Goal: Task Accomplishment & Management: Use online tool/utility

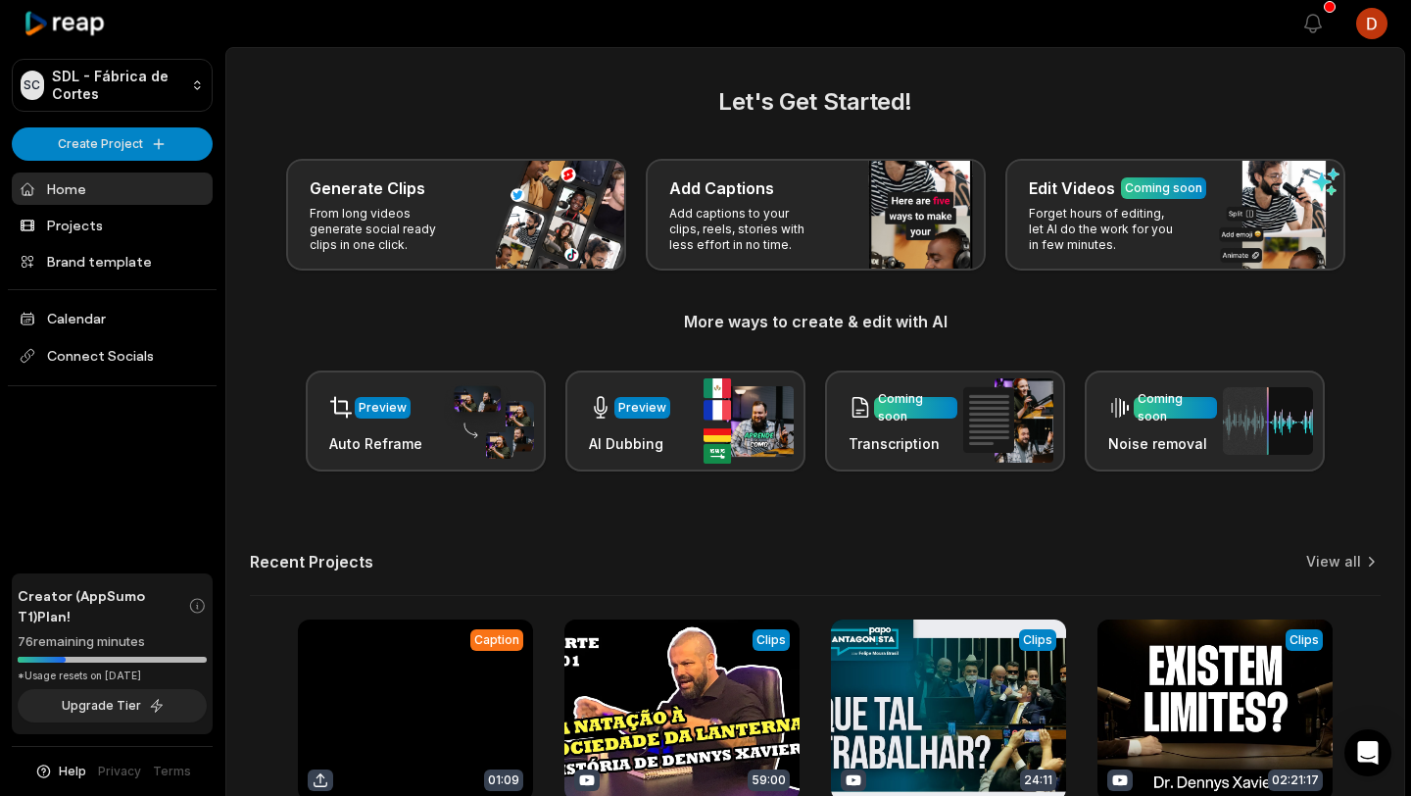
drag, startPoint x: 354, startPoint y: 117, endPoint x: 202, endPoint y: 181, distance: 165.1
click at [354, 117] on h2 "Let's Get Started!" at bounding box center [815, 101] width 1131 height 35
click at [146, 218] on link "Projects" at bounding box center [112, 225] width 201 height 32
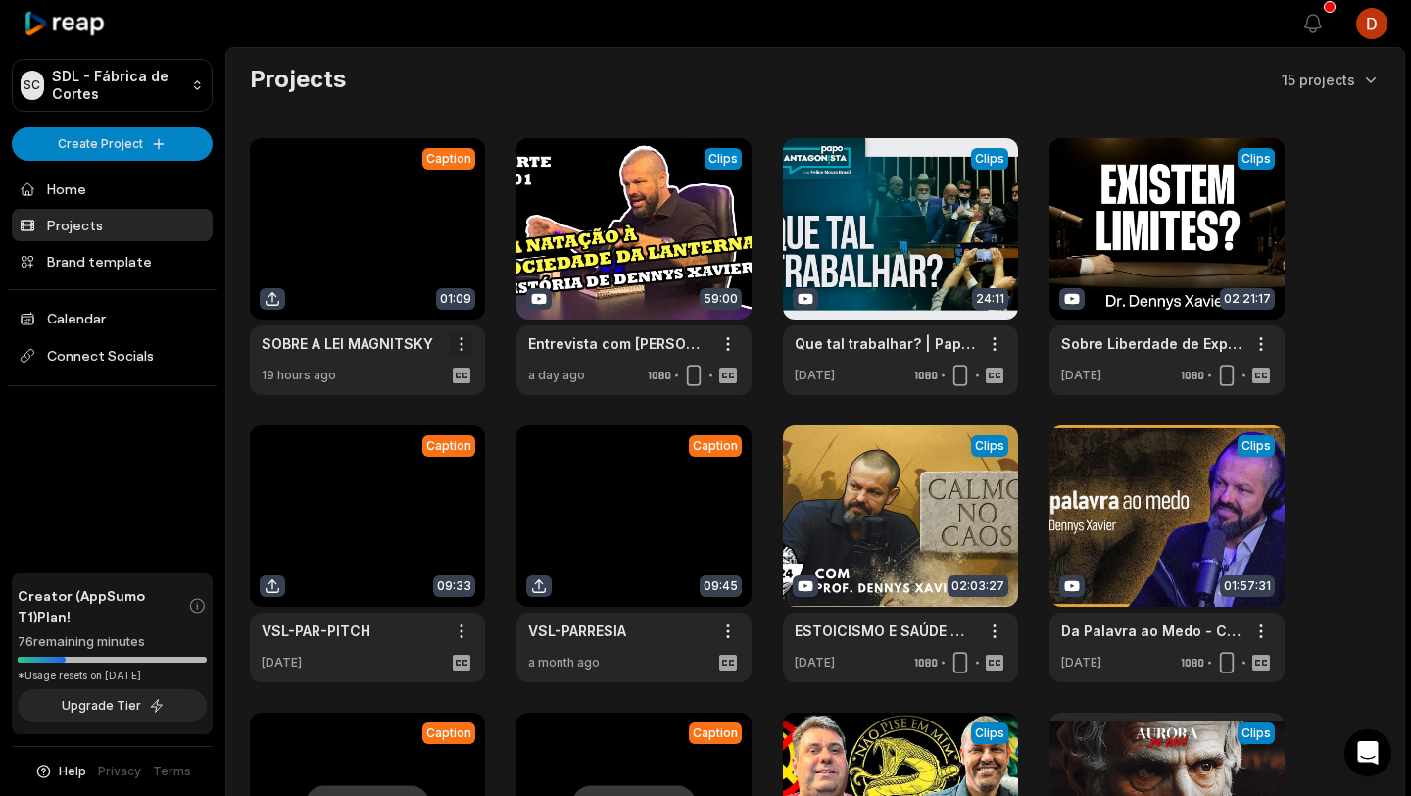
click at [465, 340] on html "SC SDL - Fábrica de Cortes Create Project Home Projects Brand template Calendar…" at bounding box center [705, 398] width 1411 height 796
click at [408, 421] on span "Delete" at bounding box center [402, 413] width 43 height 21
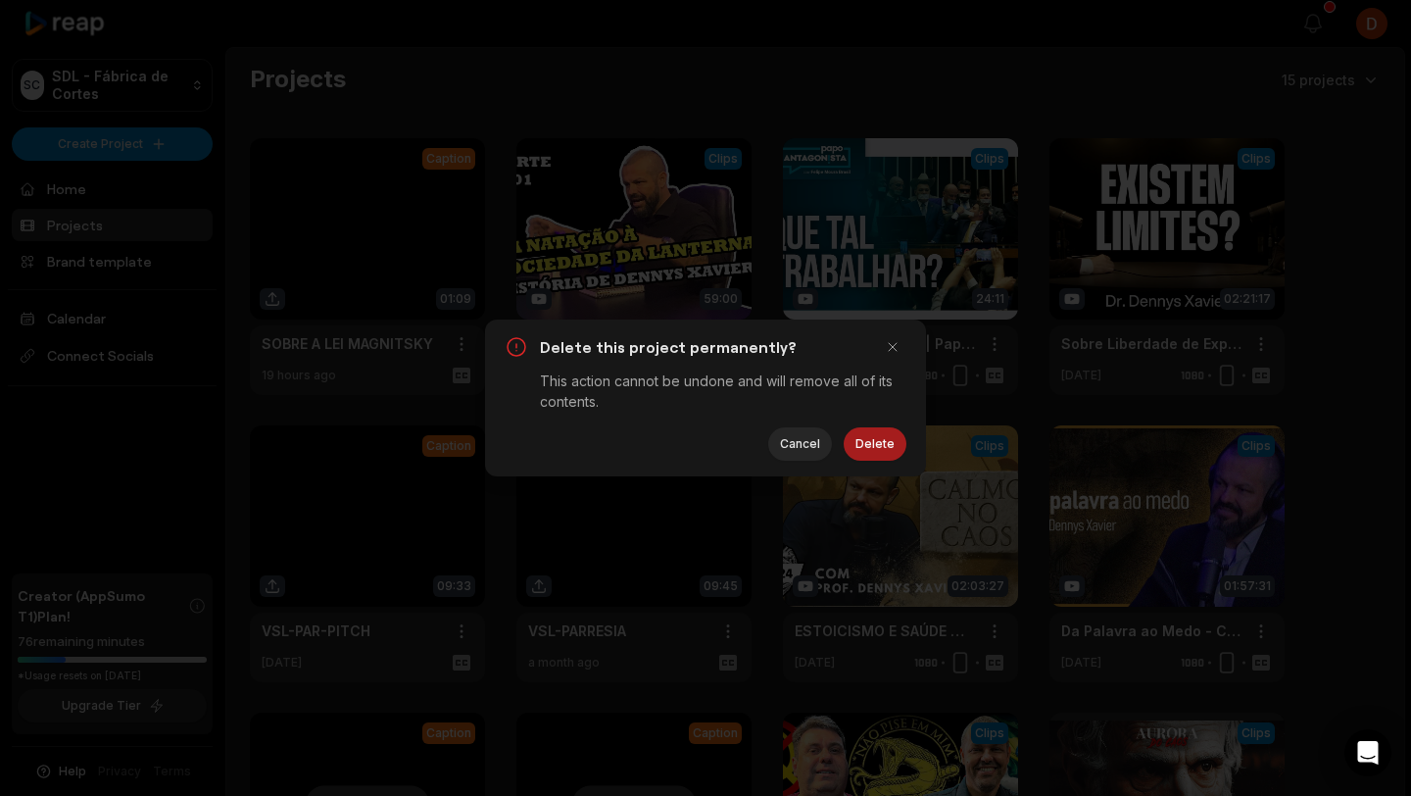
click at [879, 444] on button "Delete" at bounding box center [875, 443] width 63 height 33
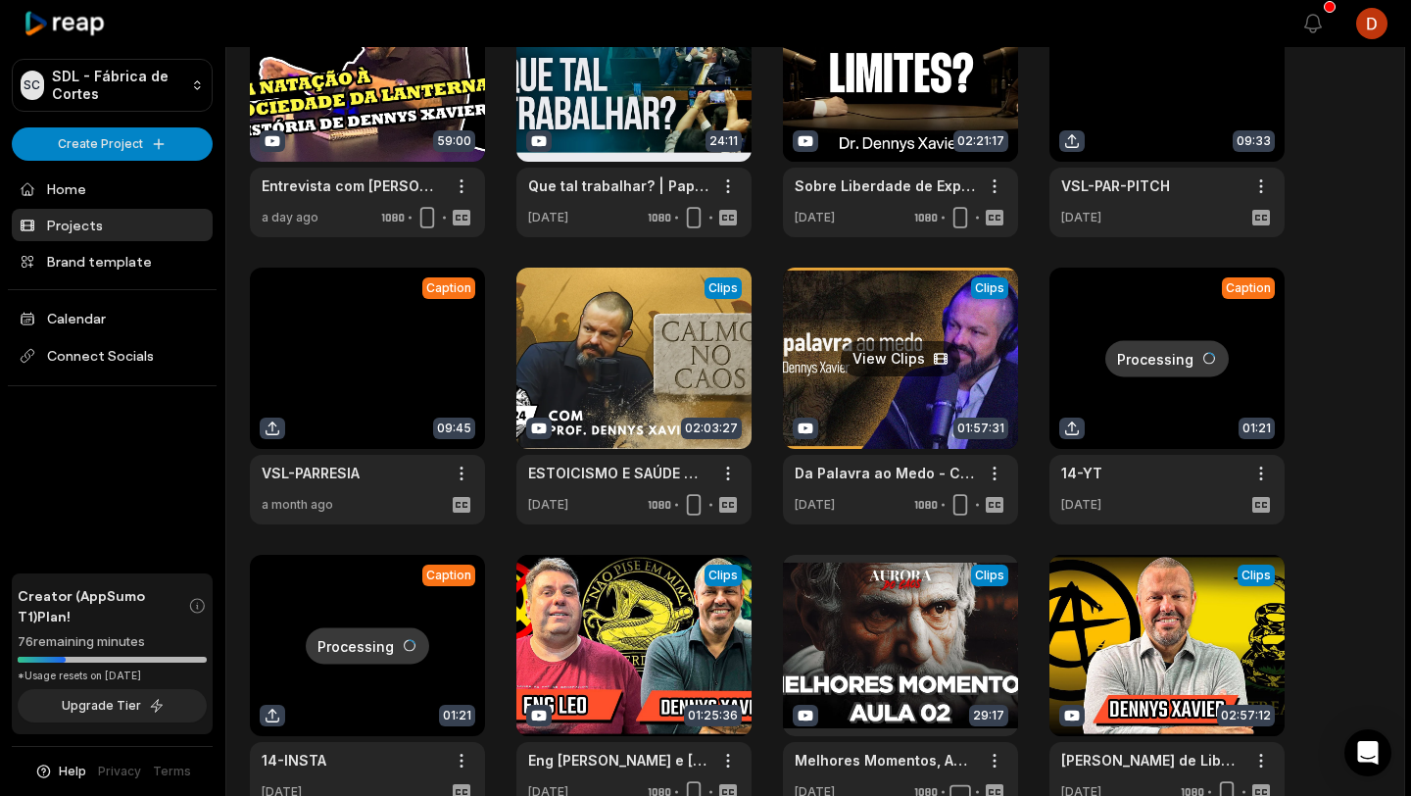
scroll to position [163, 0]
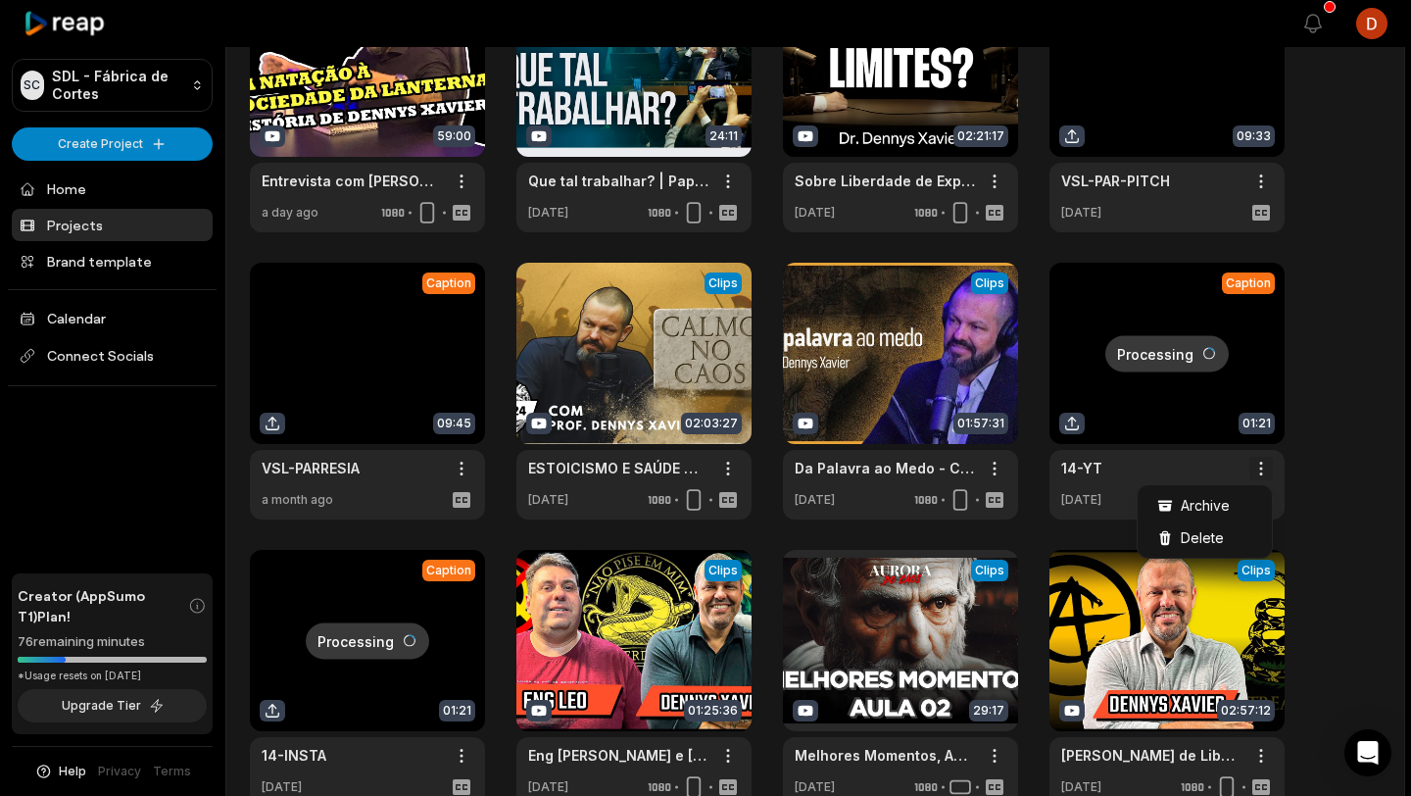
click at [1258, 466] on html "SC SDL - Fábrica de Cortes Create Project Home Projects Brand template Calendar…" at bounding box center [705, 235] width 1411 height 796
click at [1232, 507] on div "Archive" at bounding box center [1205, 505] width 126 height 32
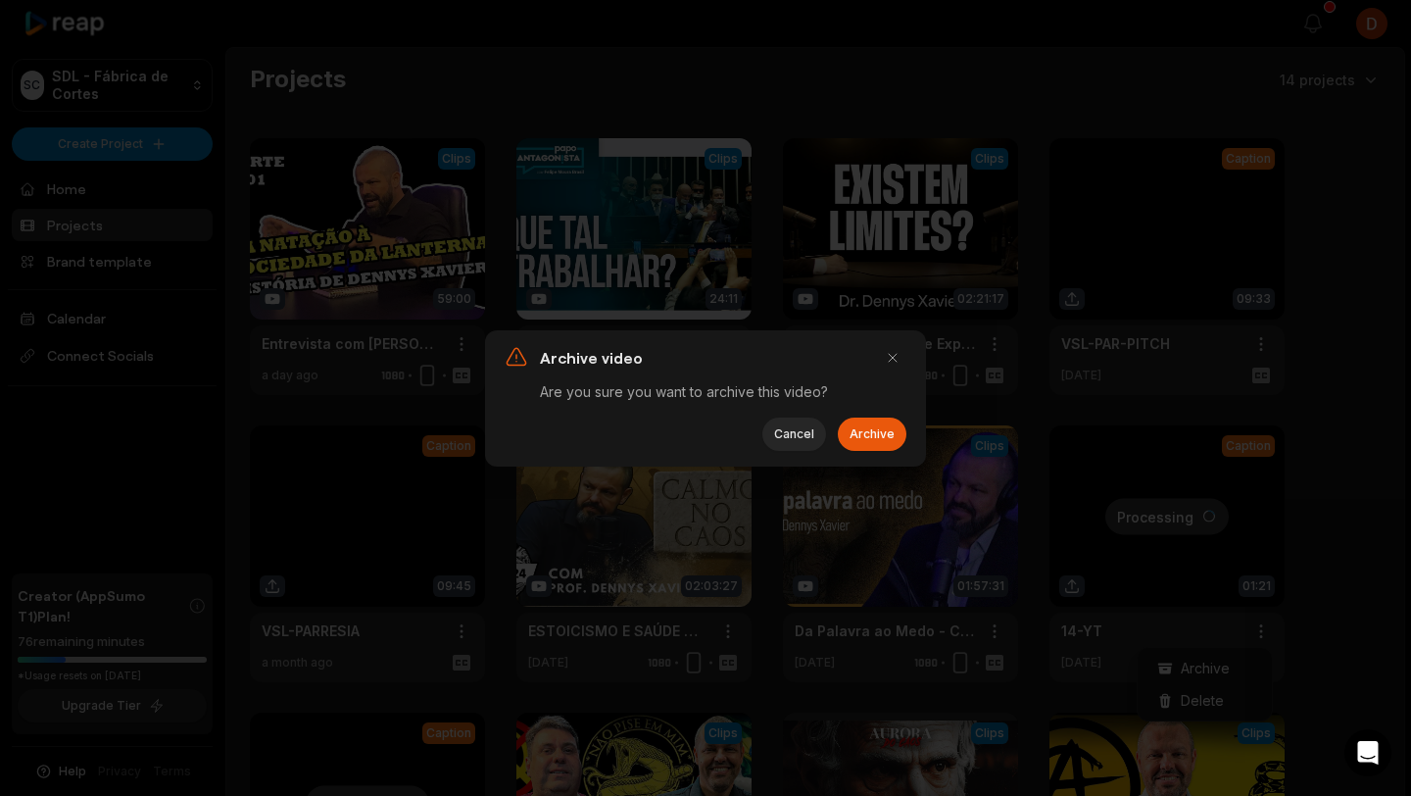
scroll to position [0, 0]
click at [842, 430] on button "Archive" at bounding box center [872, 433] width 69 height 33
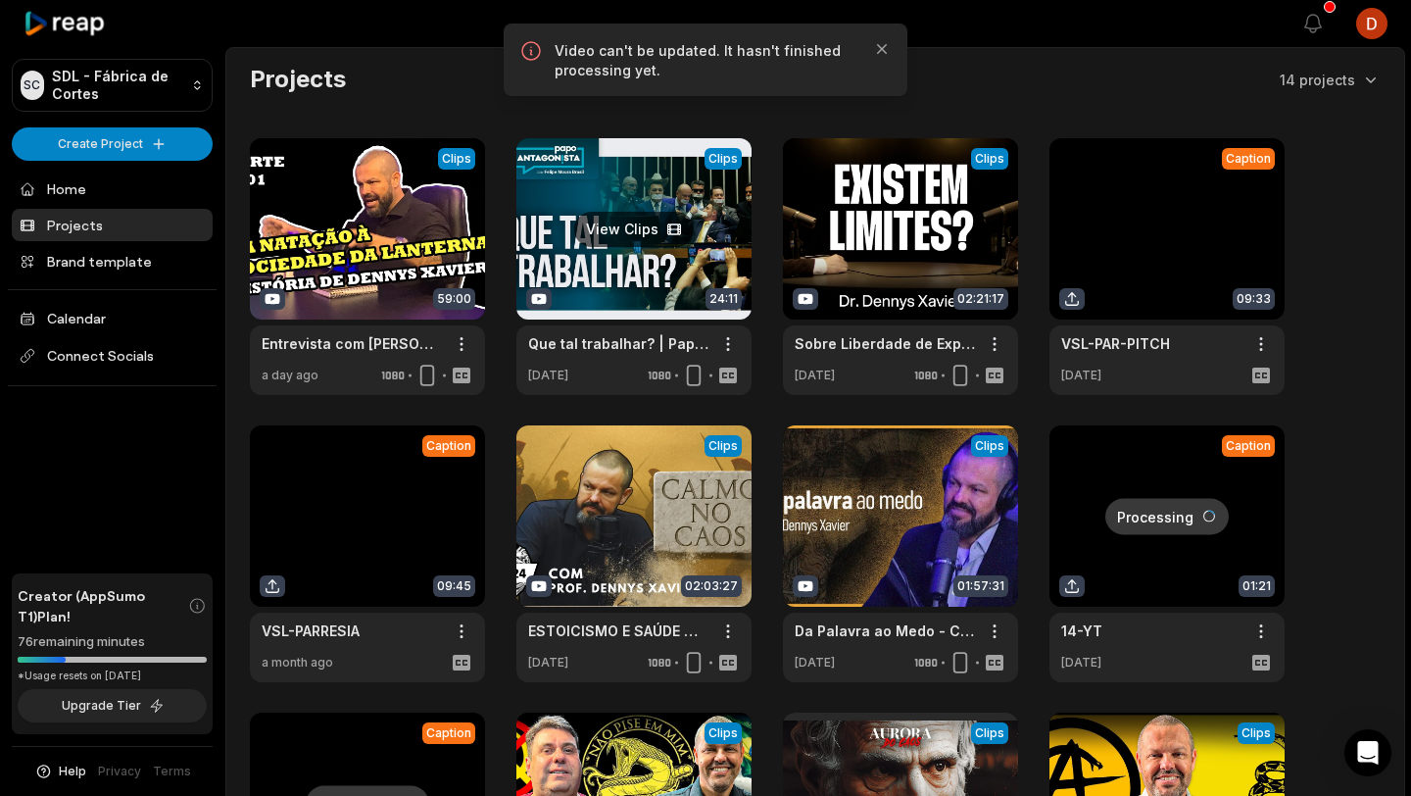
click at [641, 309] on link at bounding box center [633, 266] width 235 height 257
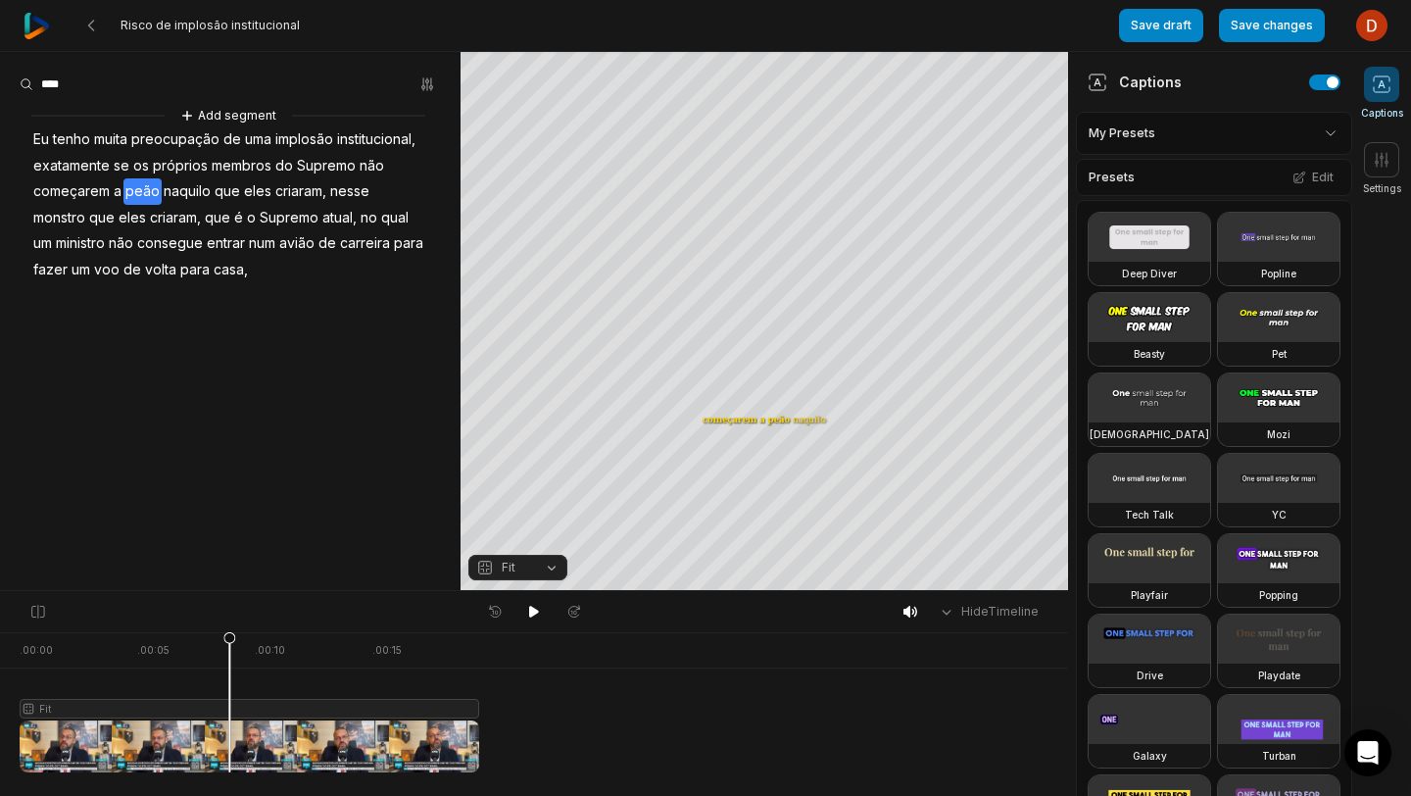
click at [285, 351] on aside "Add segment Eu tenho muita preocupação de uma implosão institucional, exatament…" at bounding box center [230, 321] width 461 height 538
drag, startPoint x: 231, startPoint y: 671, endPoint x: 209, endPoint y: 702, distance: 37.8
click at [473, 702] on icon at bounding box center [479, 706] width 12 height 149
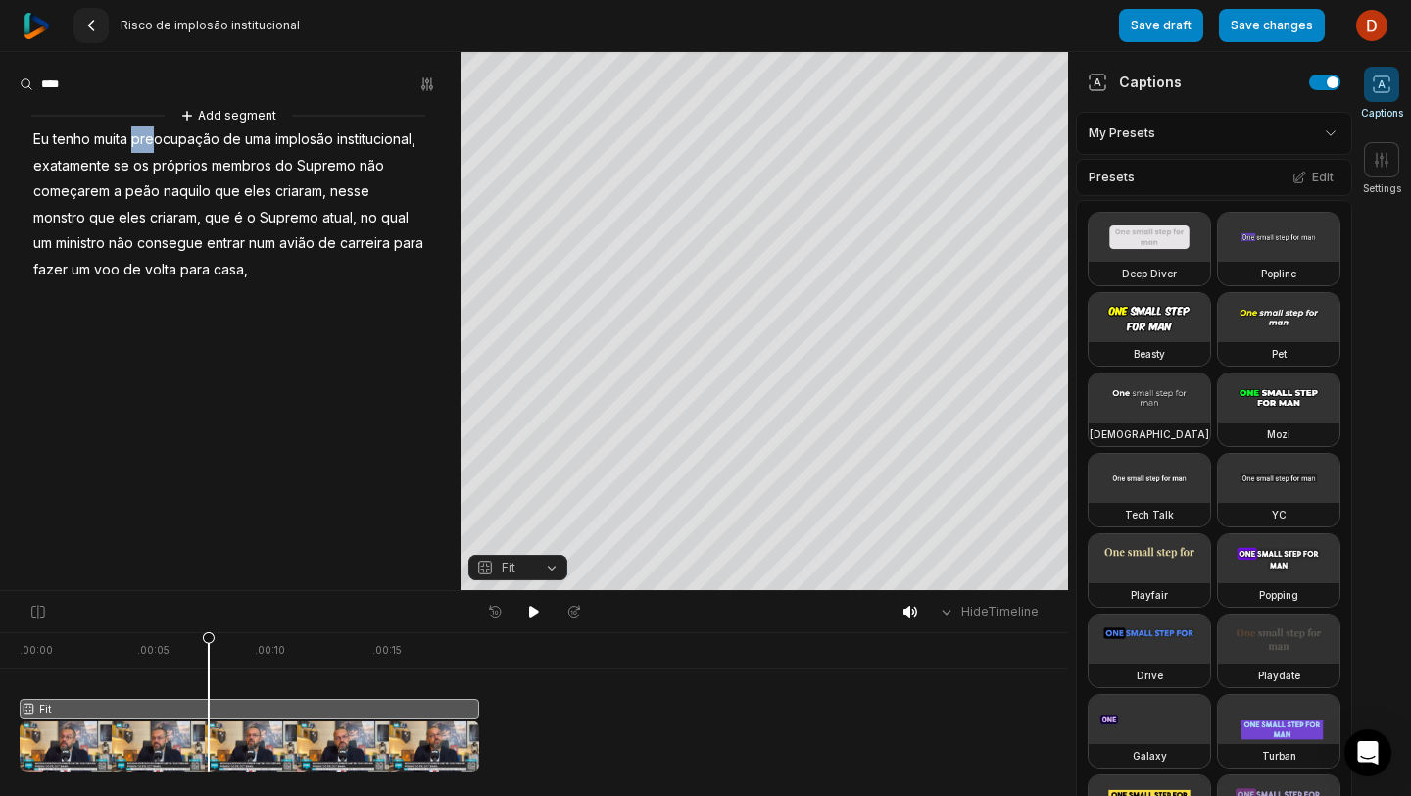
click at [91, 25] on icon at bounding box center [91, 26] width 16 height 16
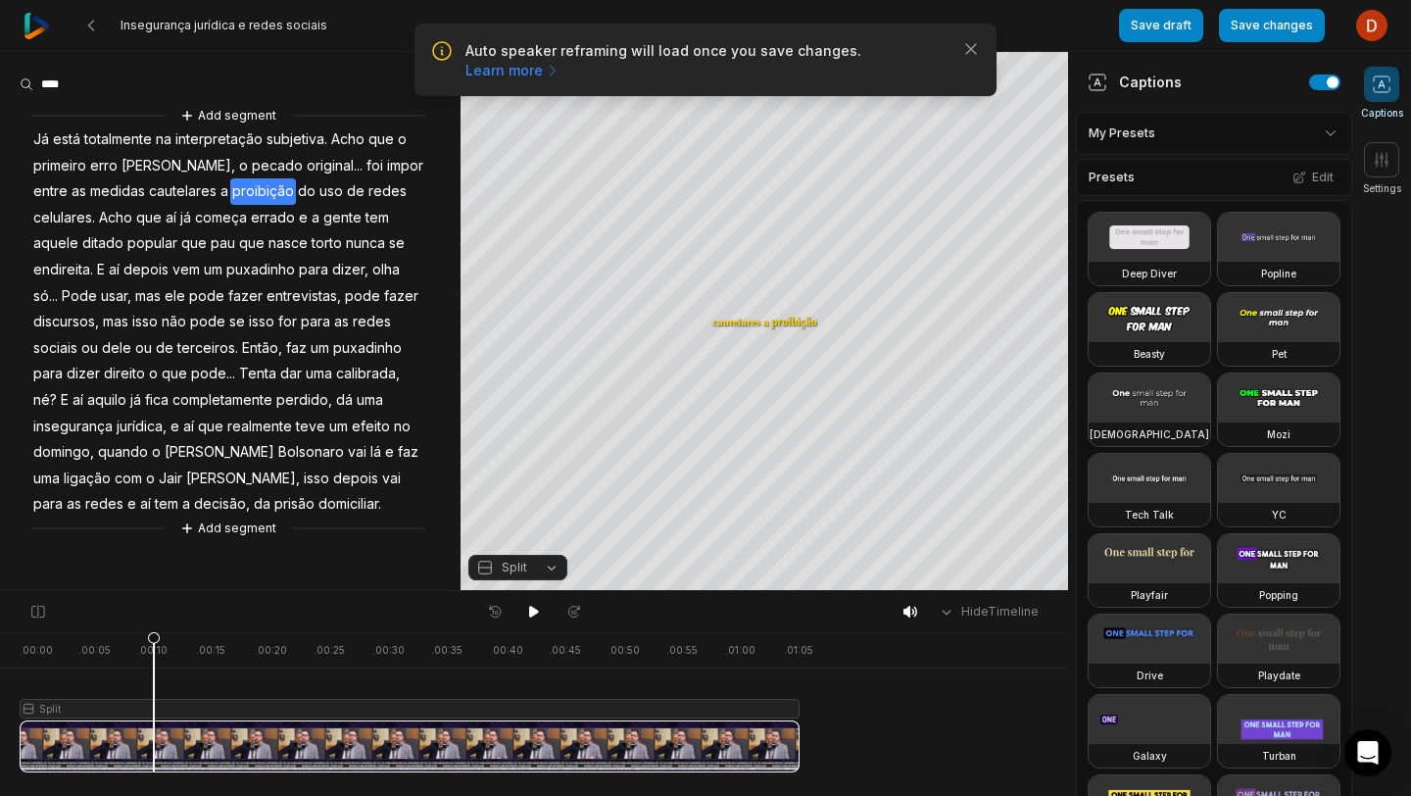
drag, startPoint x: 268, startPoint y: 656, endPoint x: 154, endPoint y: 677, distance: 115.7
click at [154, 677] on icon at bounding box center [154, 701] width 14 height 141
click at [39, 622] on button at bounding box center [38, 611] width 29 height 27
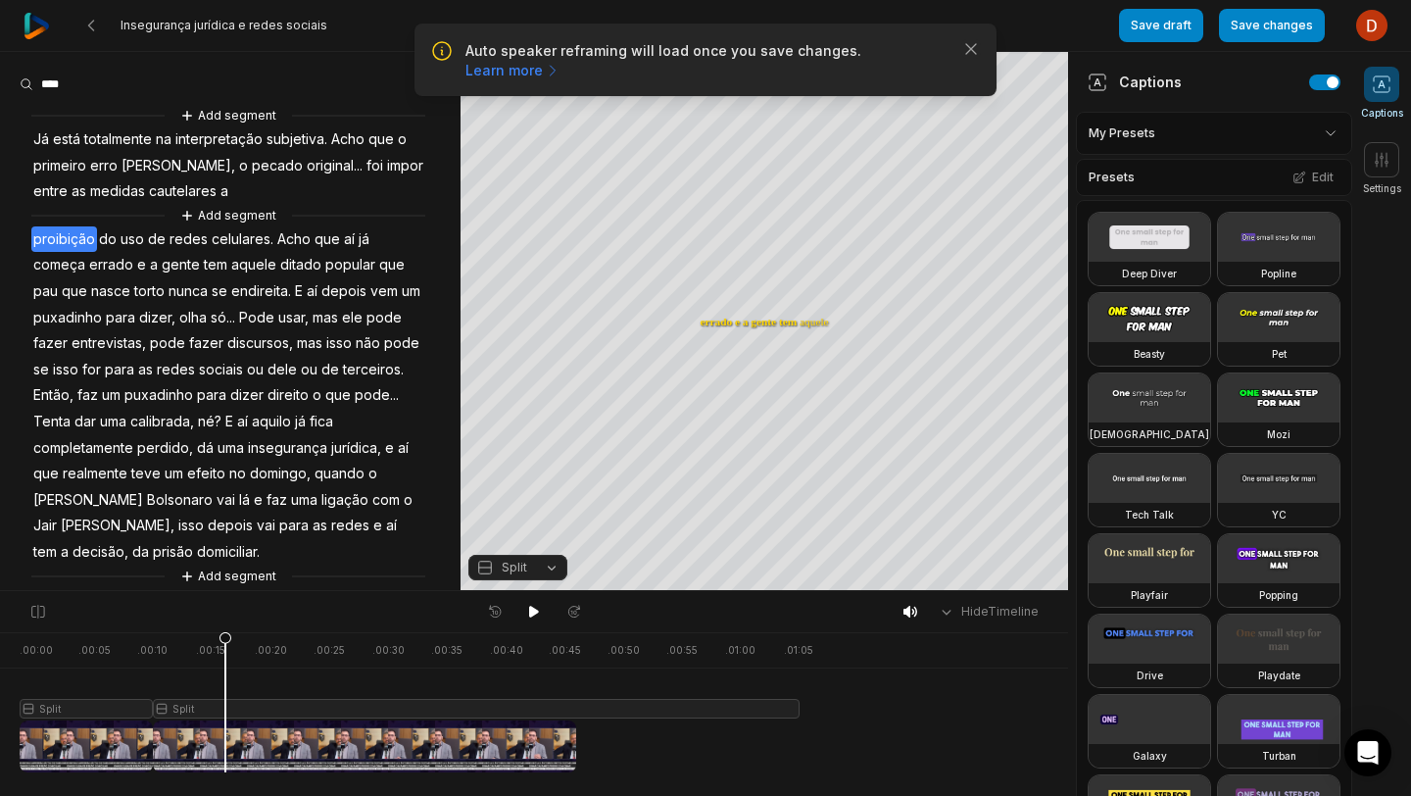
click at [225, 744] on div at bounding box center [410, 702] width 780 height 140
